Goal: Information Seeking & Learning: Find specific fact

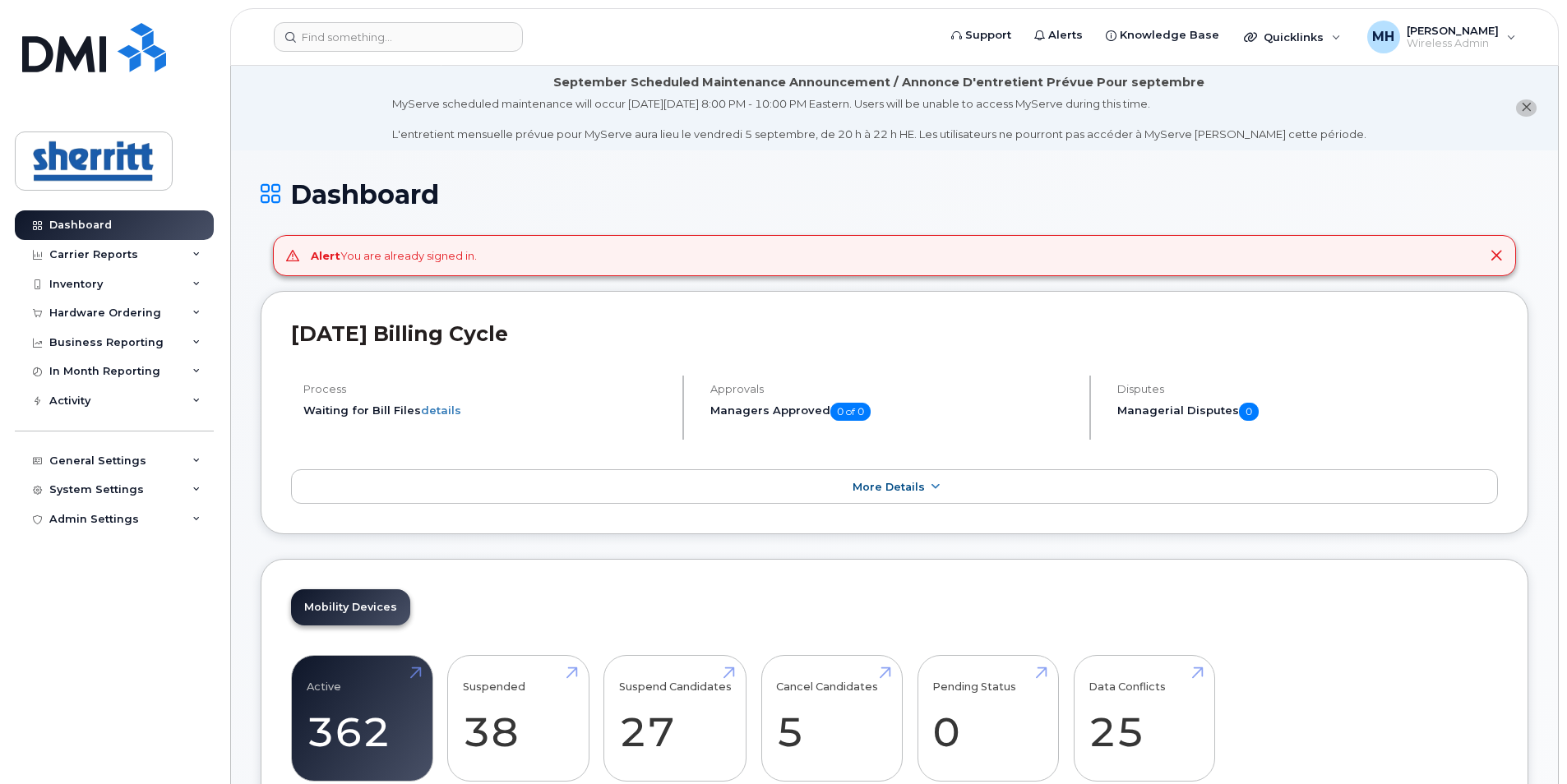
click at [1494, 256] on icon at bounding box center [1496, 256] width 13 height 13
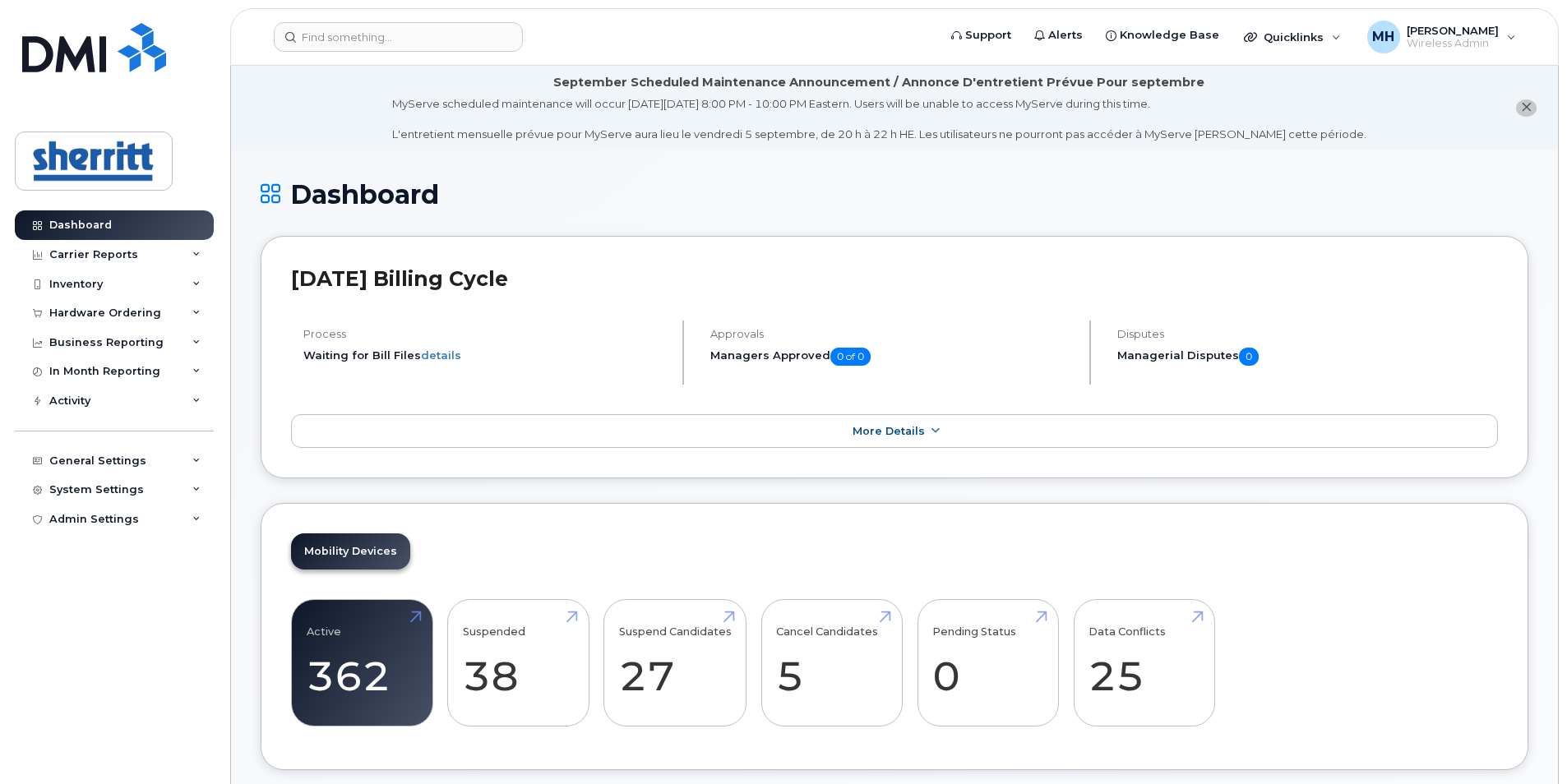
click at [1526, 106] on icon "close notification" at bounding box center [1526, 107] width 11 height 11
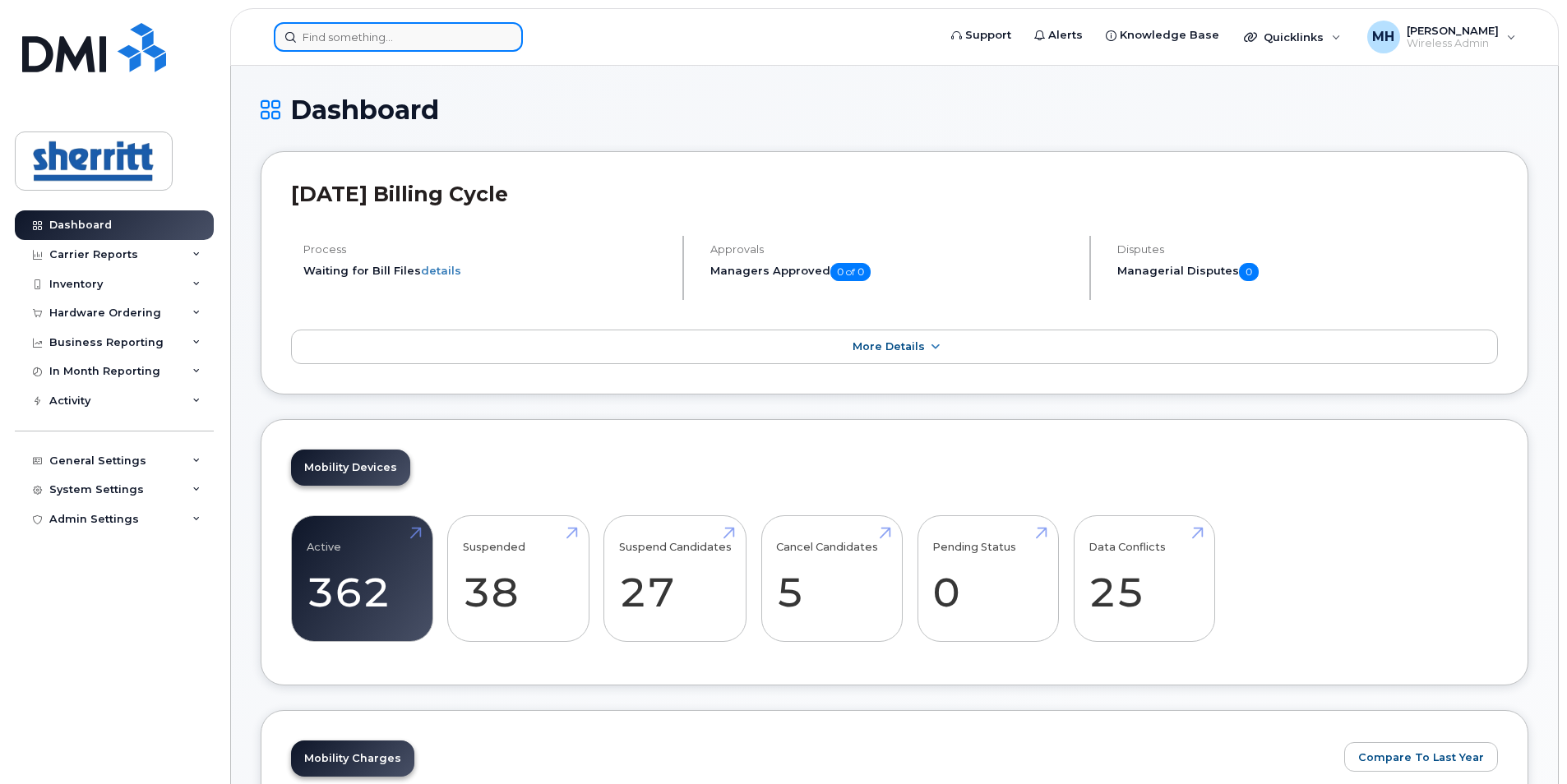
click at [426, 36] on input at bounding box center [398, 37] width 249 height 30
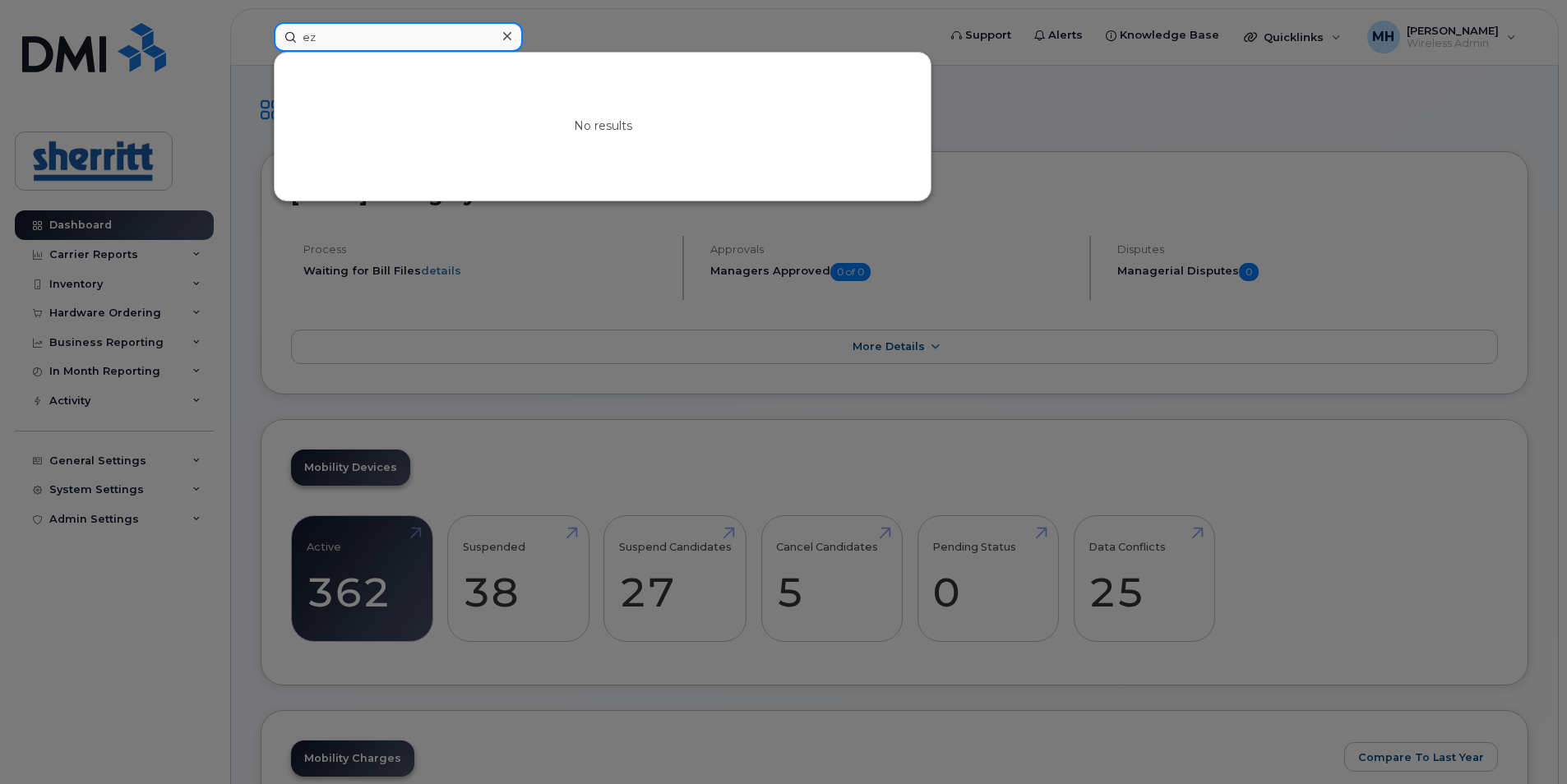
type input "e"
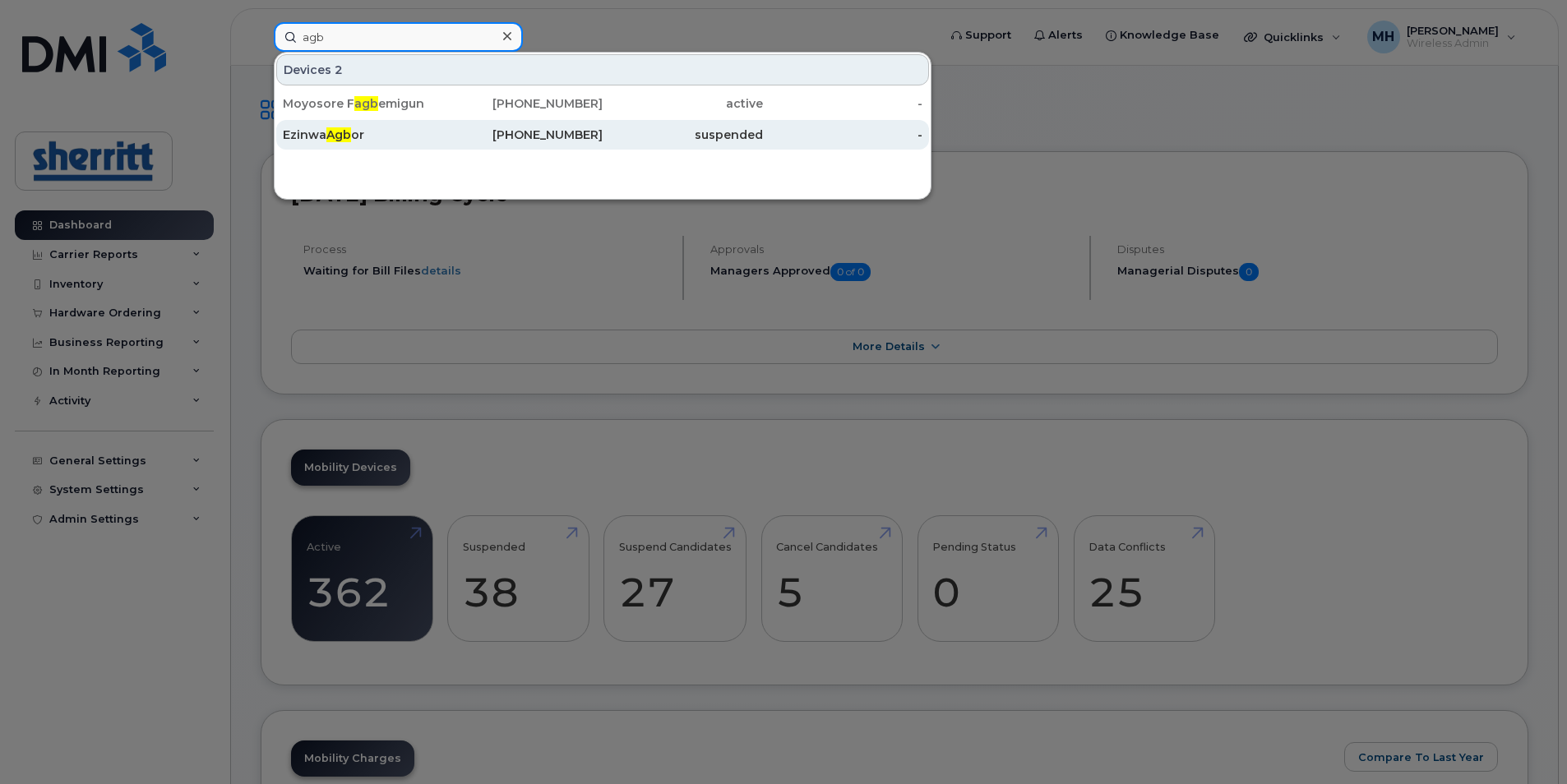
type input "agb"
click at [456, 139] on div "[PHONE_NUMBER]" at bounding box center [523, 135] width 160 height 17
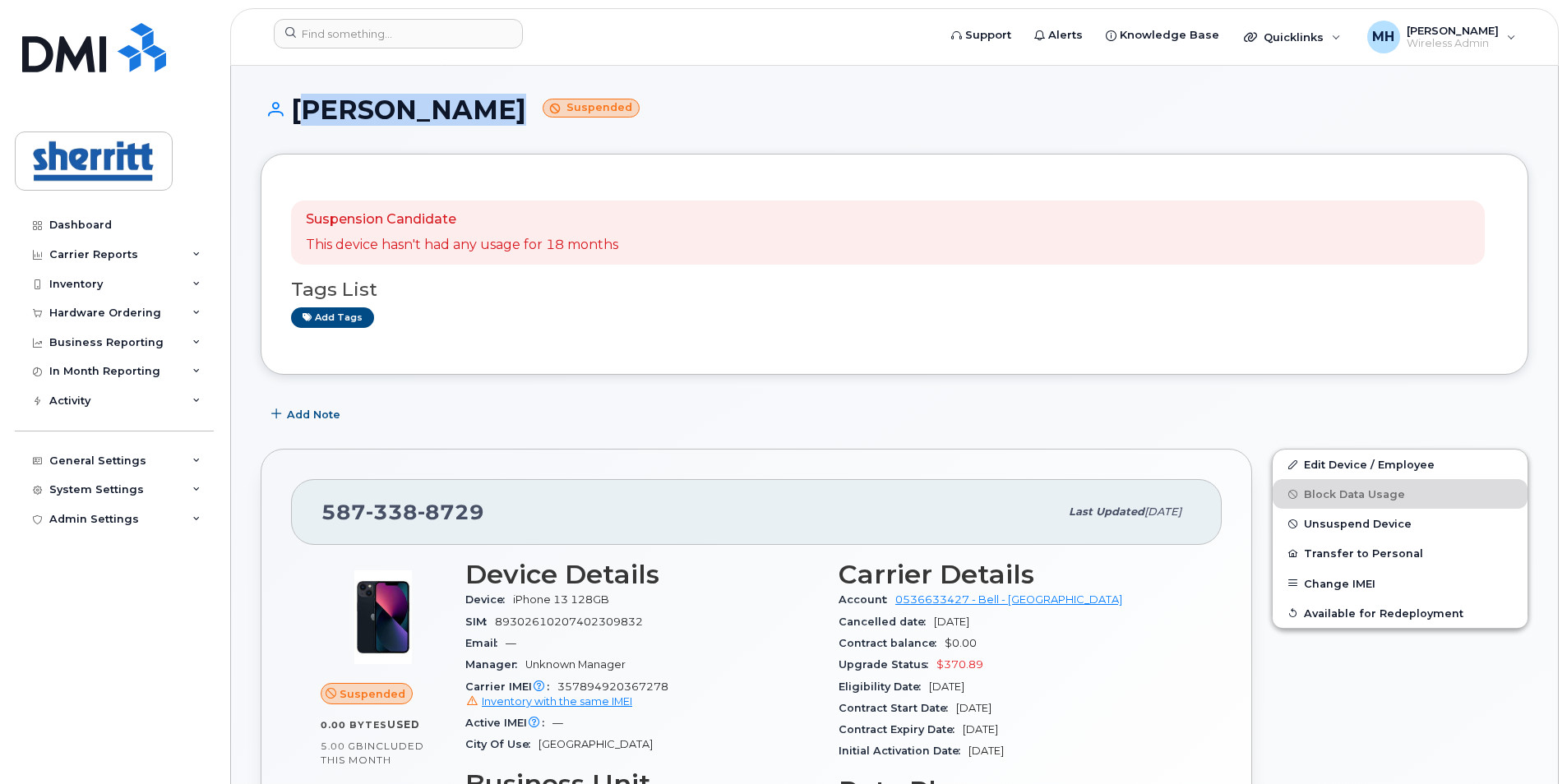
drag, startPoint x: 478, startPoint y: 110, endPoint x: 294, endPoint y: 110, distance: 184.0
click at [294, 110] on h1 "Ezinwa Agbor Suspended" at bounding box center [895, 110] width 1268 height 29
copy h1 "Ezinwa Agbor"
